Goal: Task Accomplishment & Management: Manage account settings

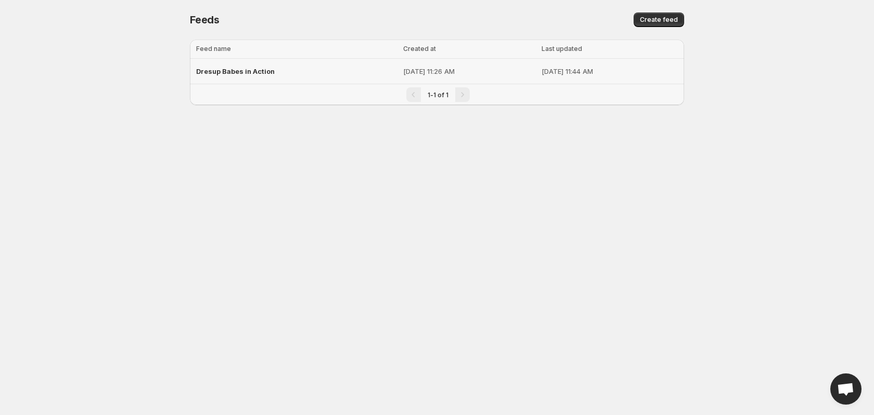
click at [229, 74] on span "Dresup Babes in Action" at bounding box center [235, 71] width 79 height 8
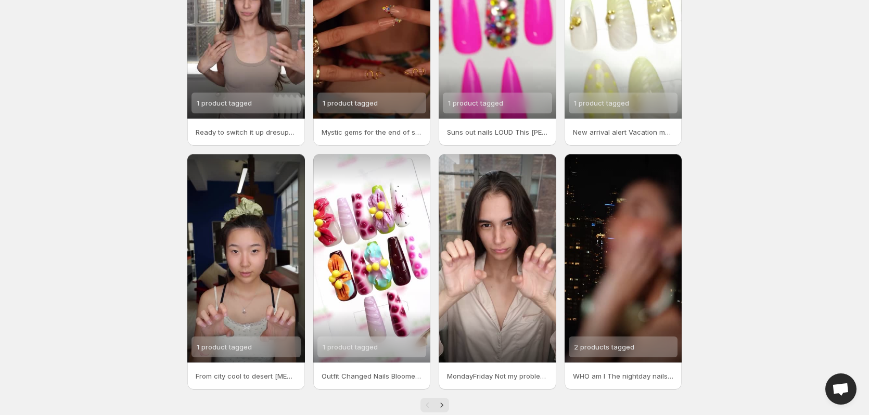
scroll to position [152, 0]
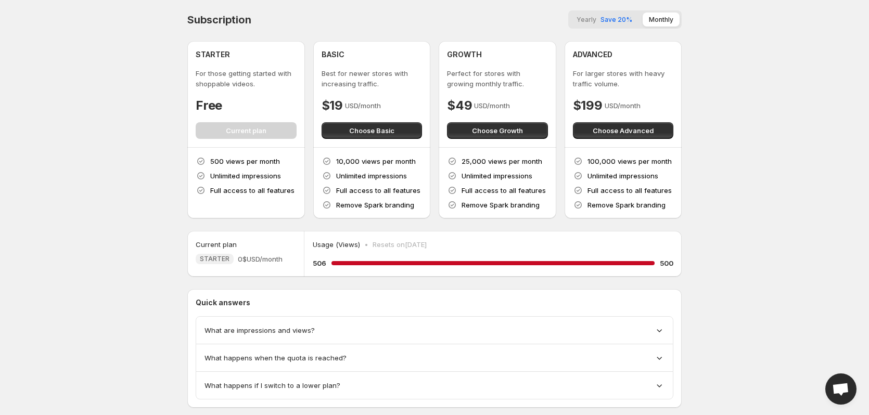
click at [803, 106] on body "Home Feeds Videos Subscription Settings Subscription Yearly Save 20% Monthly ST…" at bounding box center [434, 207] width 869 height 415
